Goal: Check status: Check status

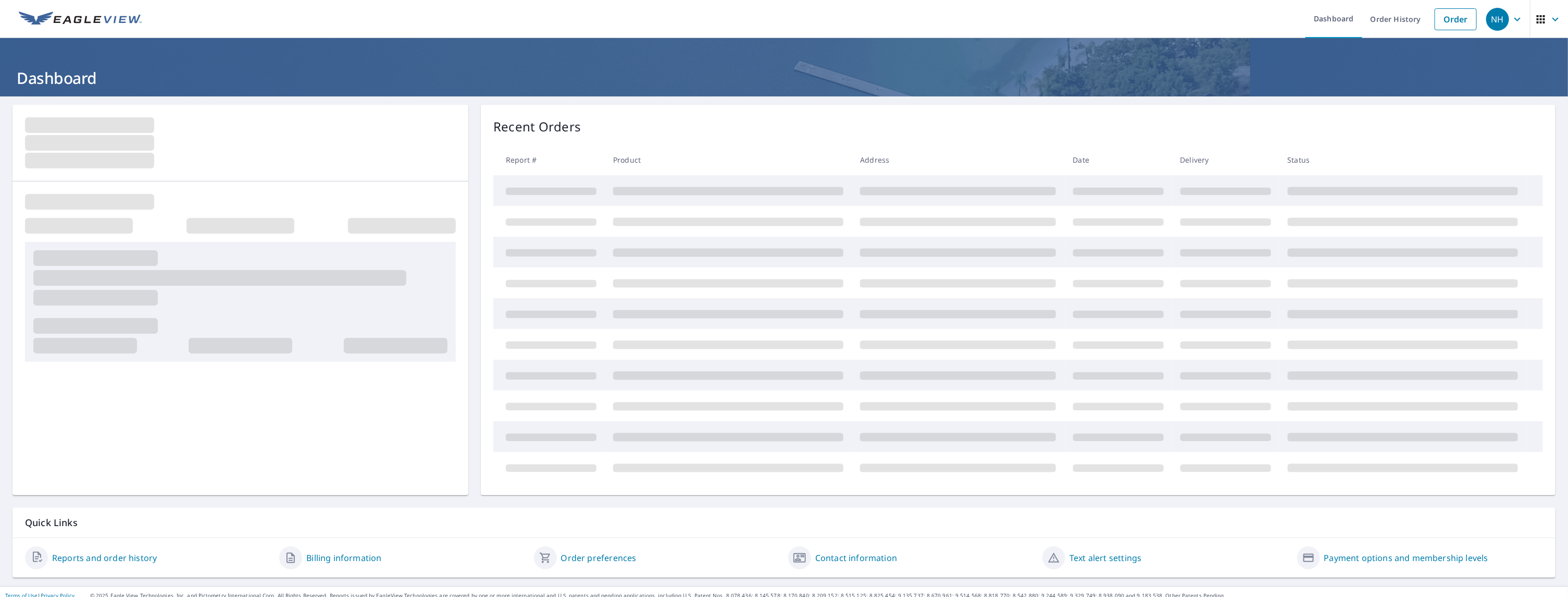
drag, startPoint x: 0, startPoint y: 0, endPoint x: 135, endPoint y: 558, distance: 574.1
click at [135, 558] on link "Reports and order history" at bounding box center [105, 557] width 105 height 12
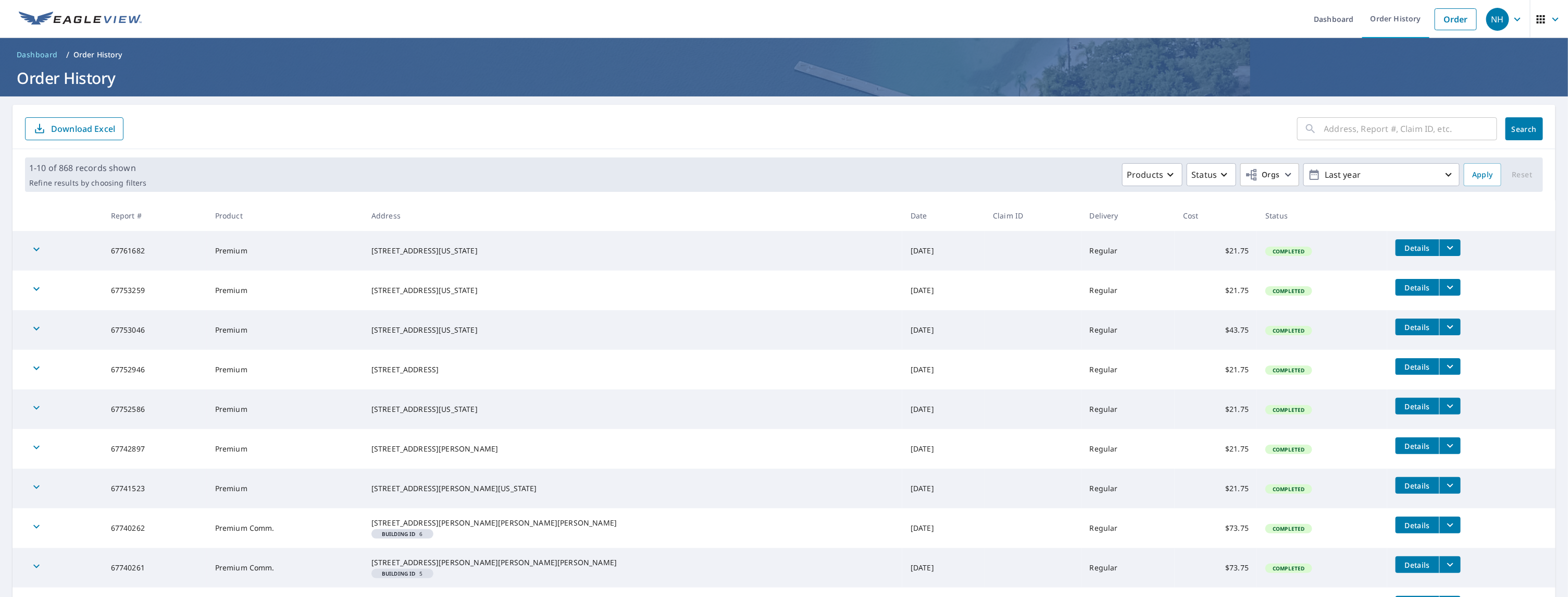
click at [1363, 132] on input "text" at bounding box center [1410, 129] width 173 height 29
click at [1352, 178] on p "Last year" at bounding box center [1382, 175] width 122 height 18
click at [1337, 296] on p "Custom" at bounding box center [1340, 295] width 31 height 12
click at [1358, 290] on p "365 days" at bounding box center [1375, 295] width 35 height 12
click at [1330, 171] on input "[DATE]" at bounding box center [1349, 175] width 51 height 17
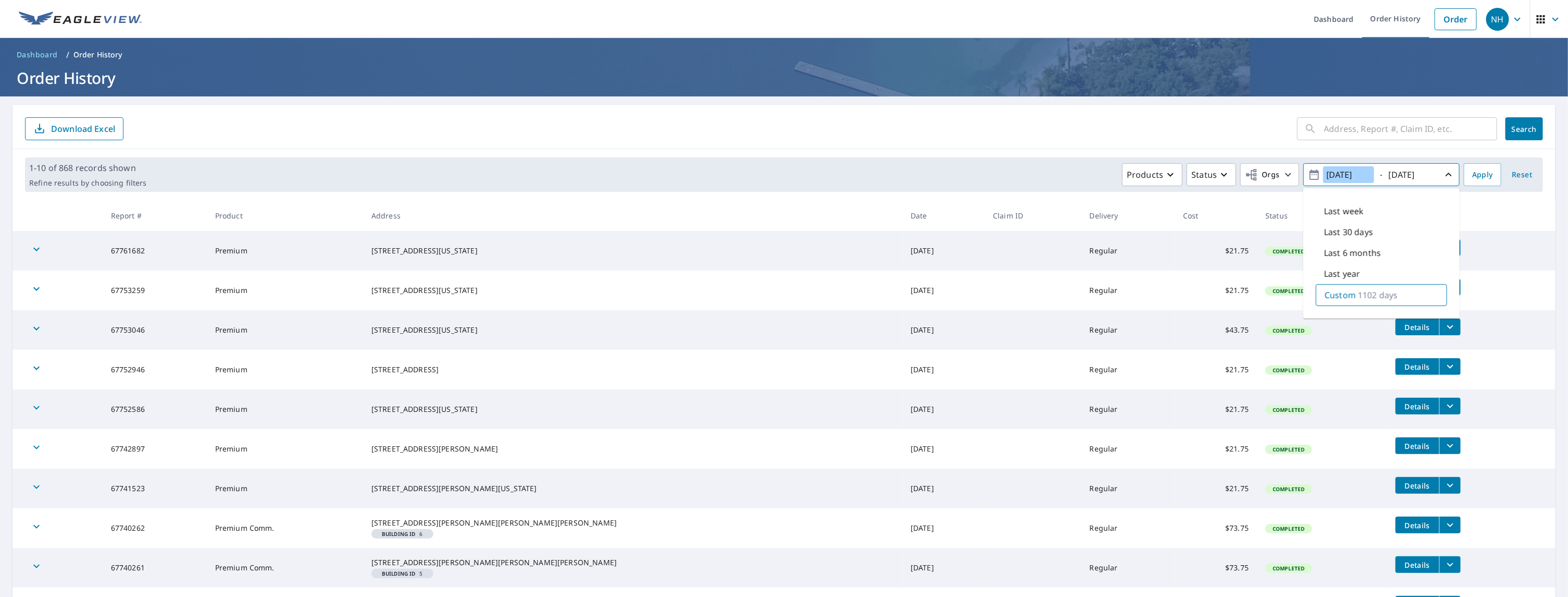
type input "[DATE]"
click at [1378, 123] on input "text" at bounding box center [1410, 129] width 173 height 29
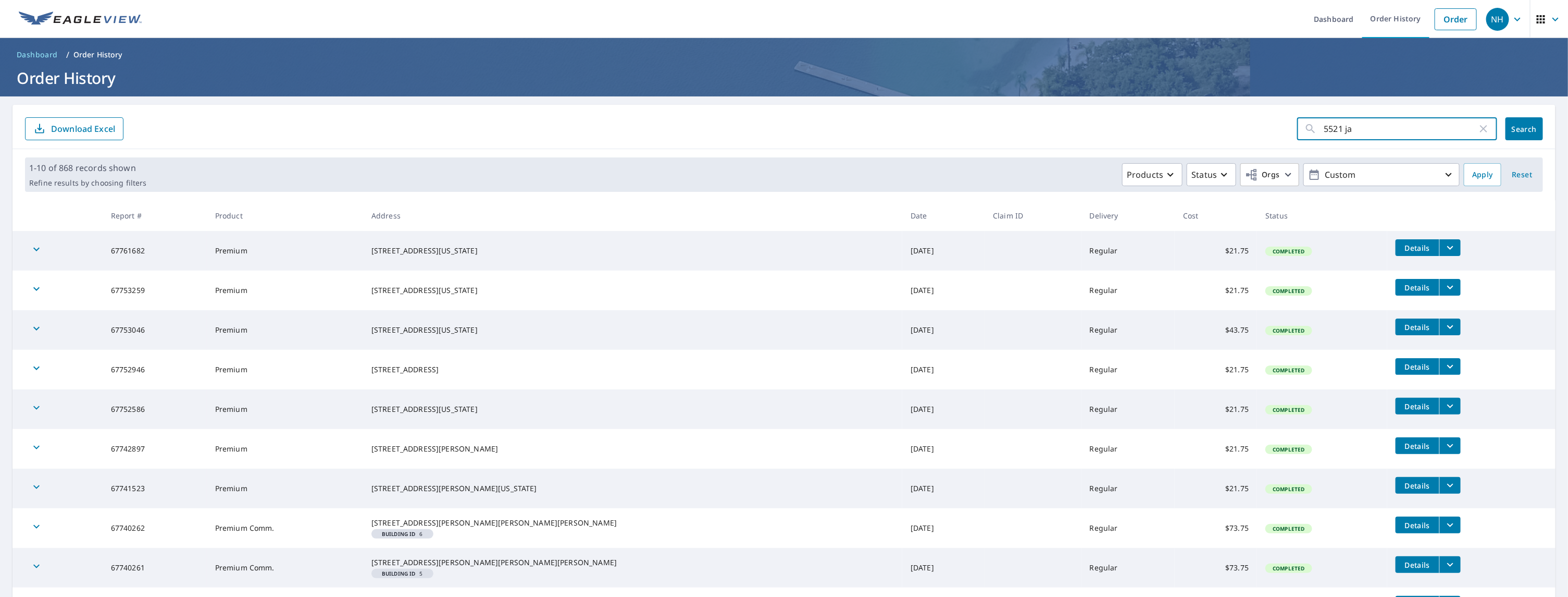
type input "5521 [PERSON_NAME]"
click button "Search" at bounding box center [1524, 128] width 37 height 23
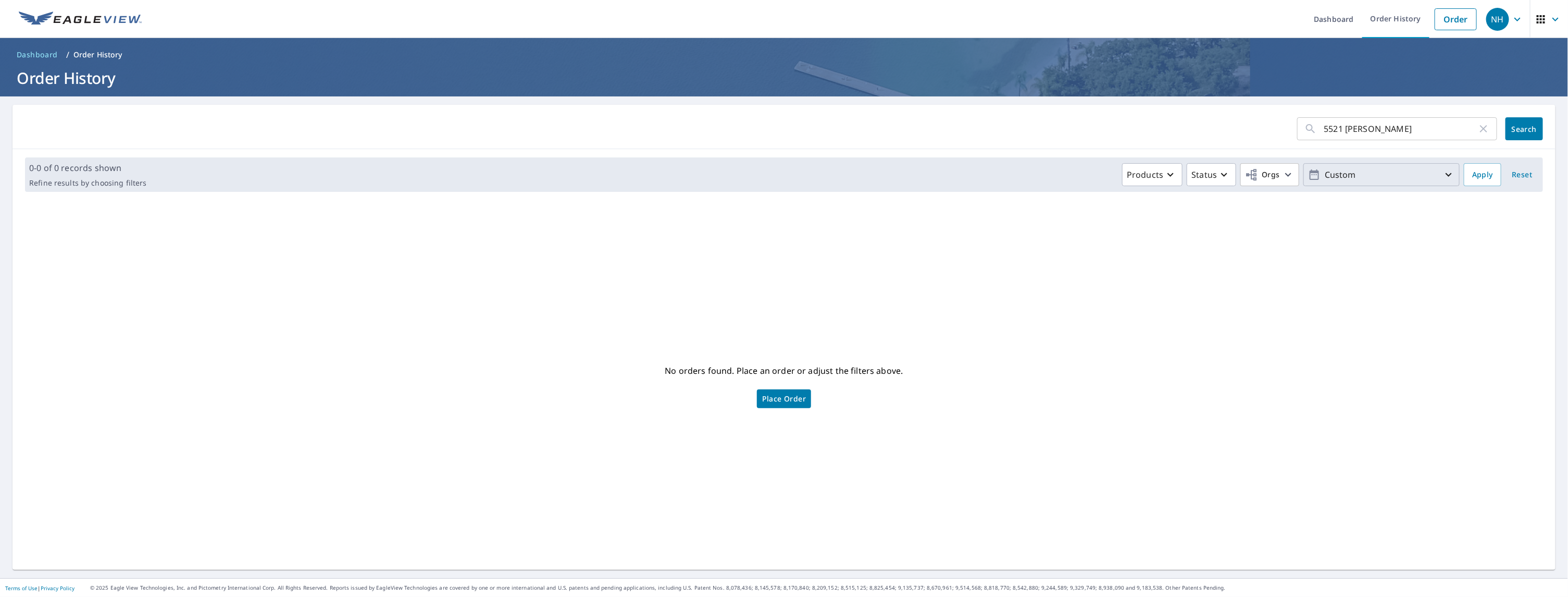
click at [1321, 171] on p "Custom" at bounding box center [1382, 175] width 122 height 18
click at [1336, 295] on p "Custom" at bounding box center [1341, 295] width 31 height 12
drag, startPoint x: 1343, startPoint y: 171, endPoint x: 1366, endPoint y: 171, distance: 23.0
click at [1366, 171] on input "[DATE]" at bounding box center [1349, 175] width 51 height 17
type input "[DATE]"
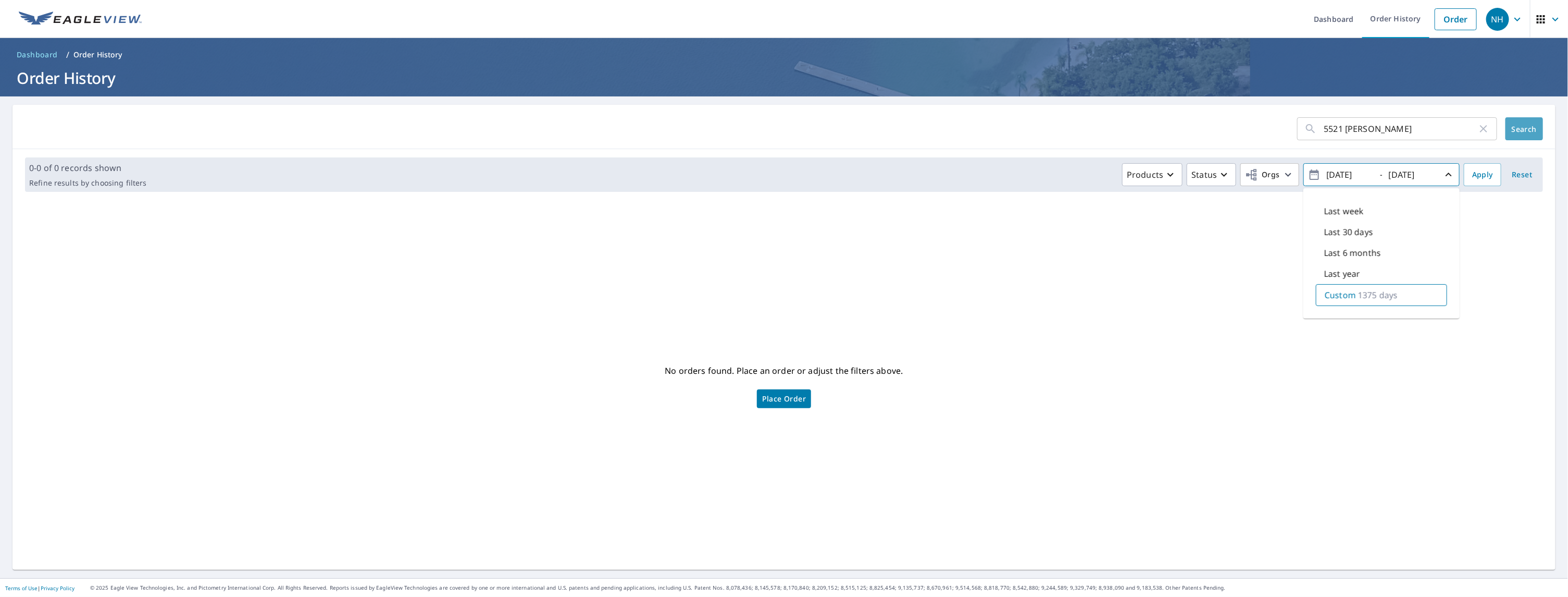
click at [1514, 132] on span "Search" at bounding box center [1524, 129] width 21 height 10
